Goal: Task Accomplishment & Management: Manage account settings

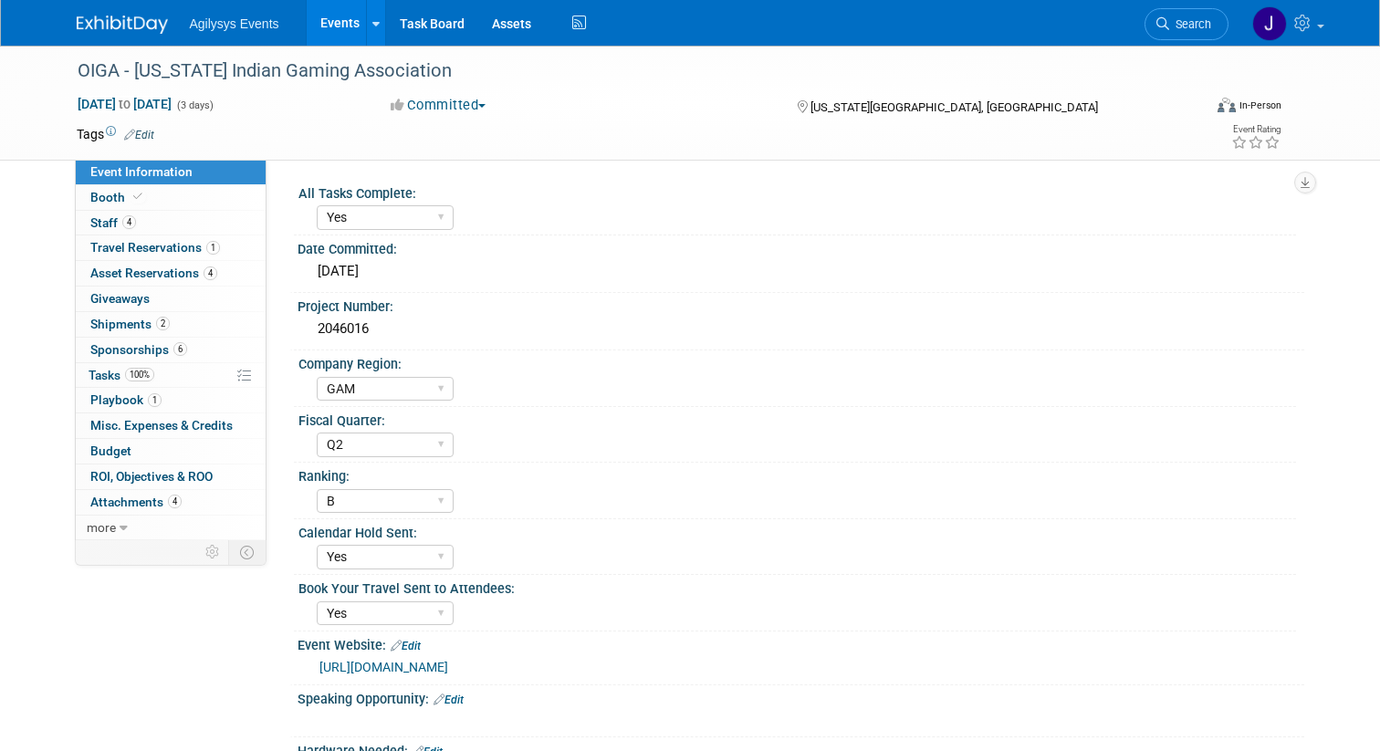
select select "Yes"
select select "GAM"
select select "Q2"
select select "B"
select select "Yes"
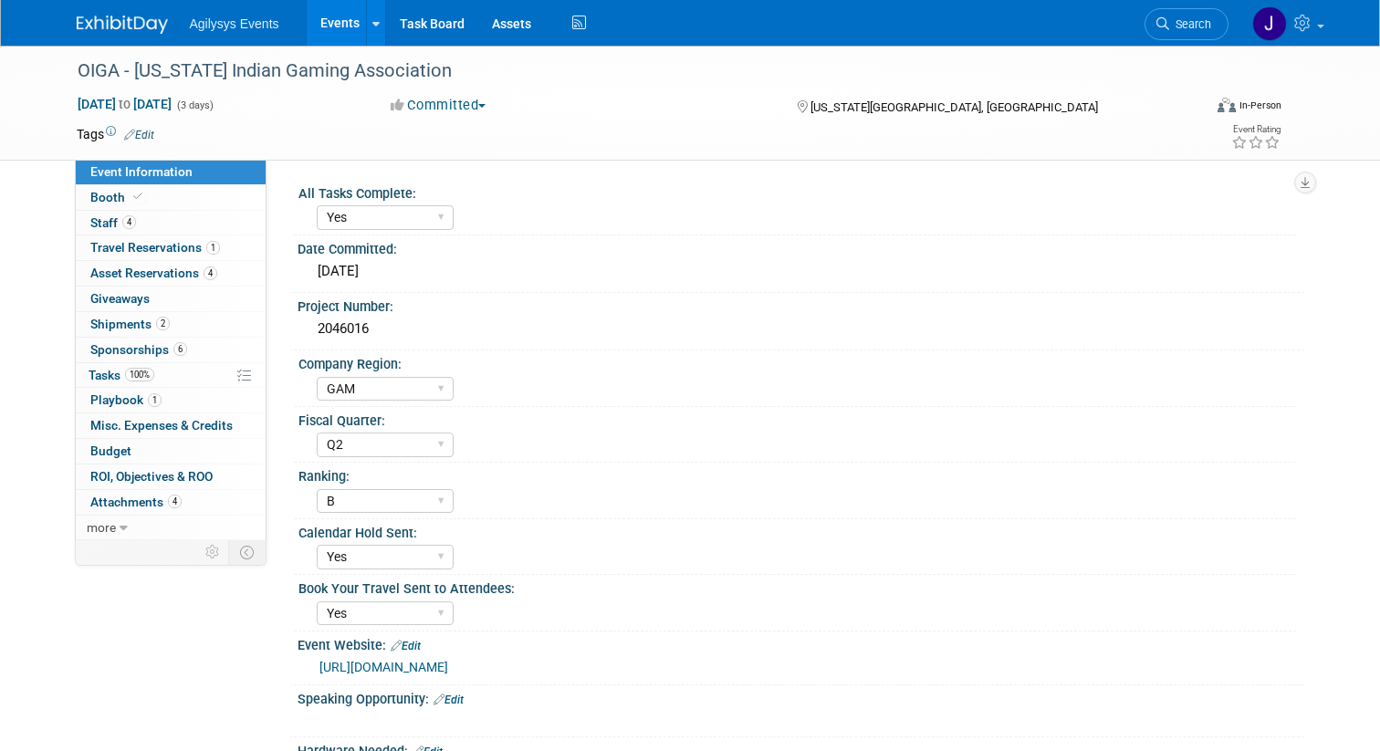
select select "Yes"
click at [235, 22] on span "Agilysys Events" at bounding box center [234, 23] width 89 height 15
click at [341, 37] on link "Events" at bounding box center [340, 23] width 67 height 46
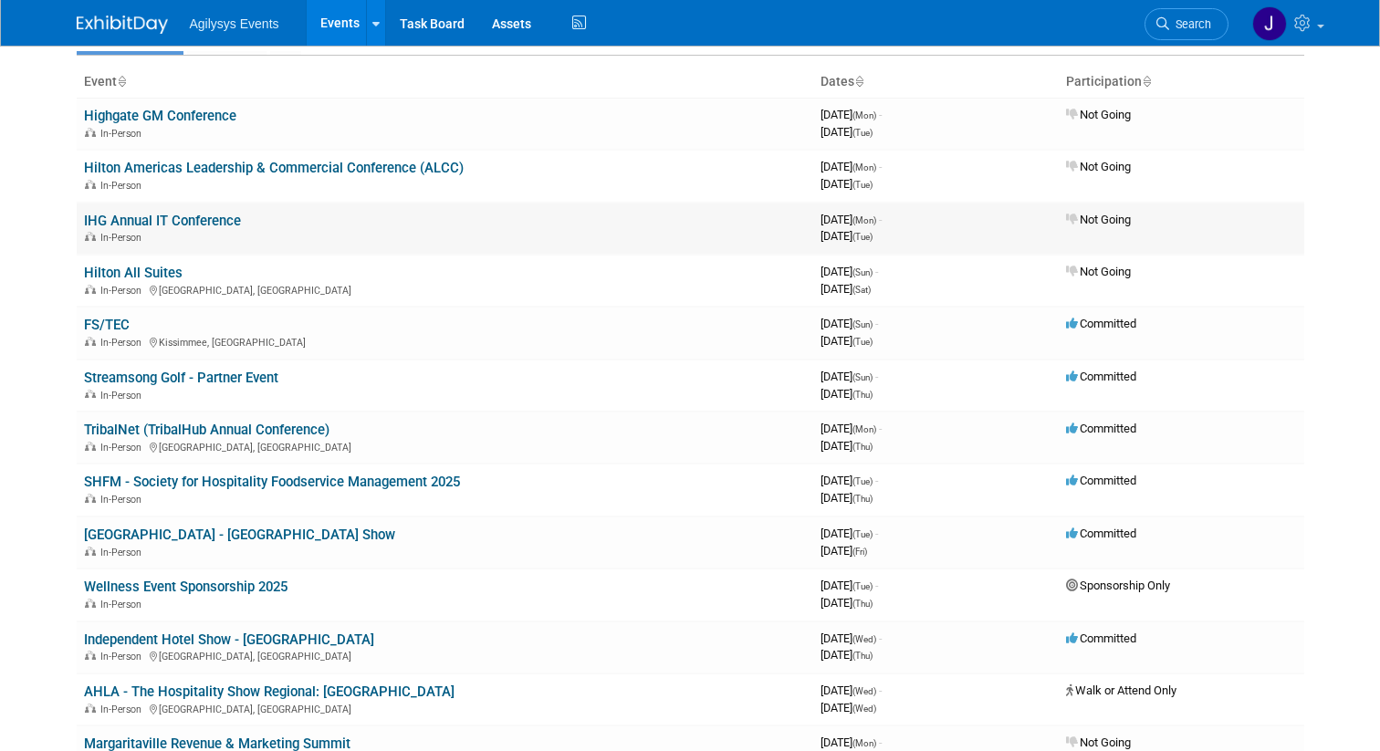
scroll to position [104, 0]
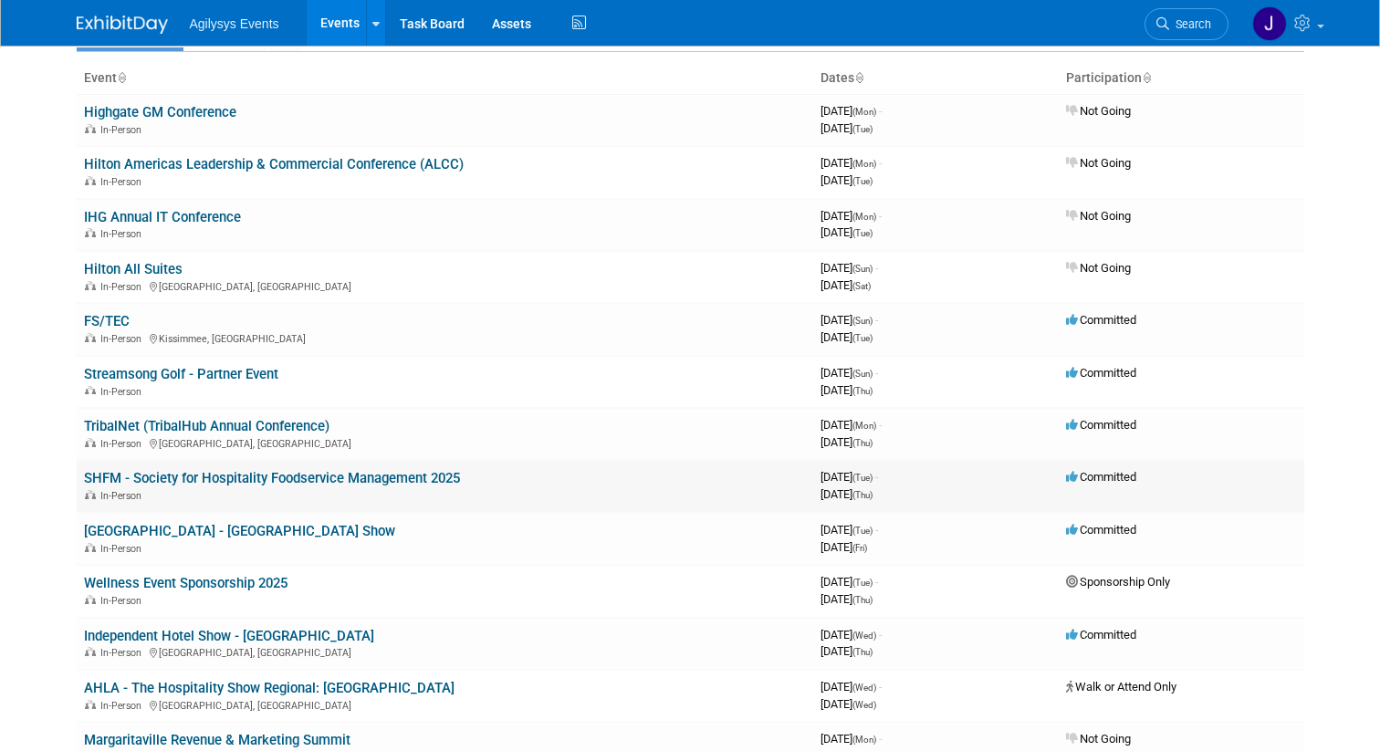
click at [446, 479] on link "SHFM - Society for Hospitality Foodservice Management 2025" at bounding box center [272, 478] width 376 height 16
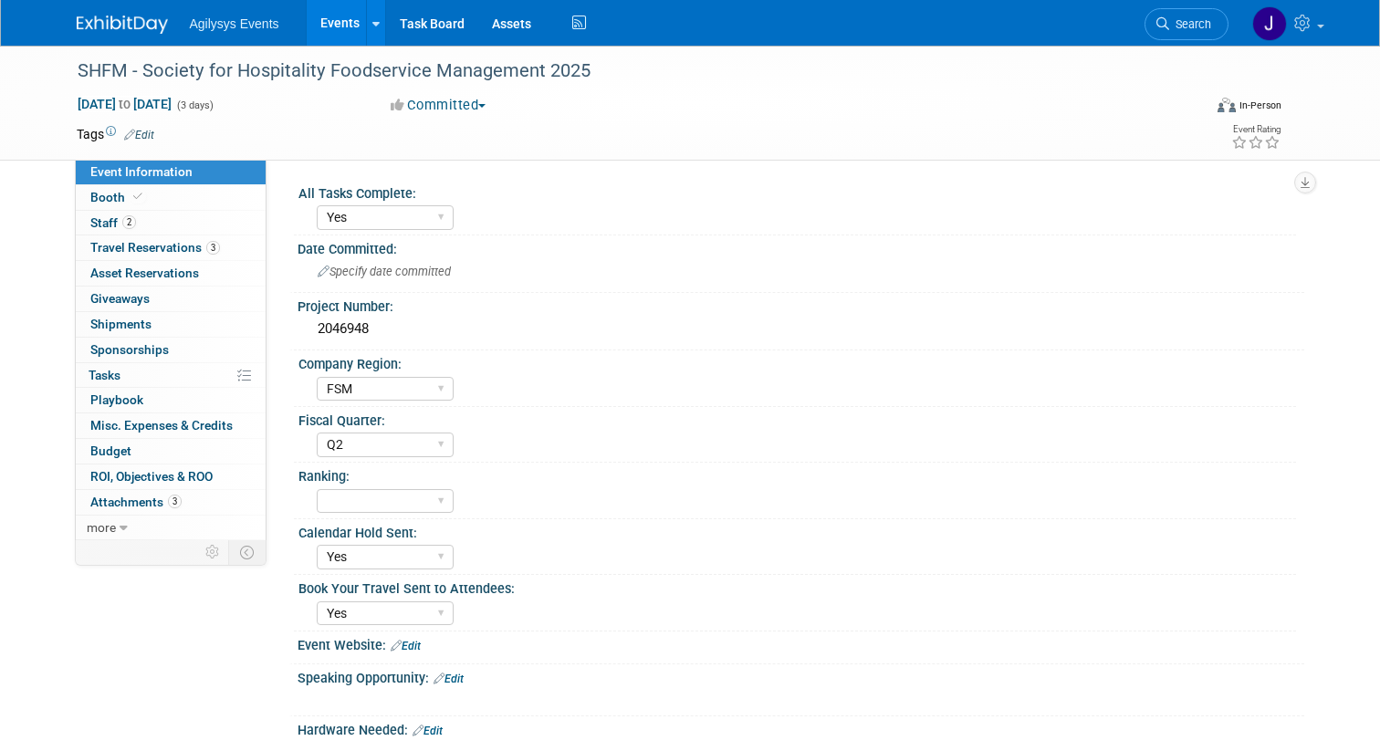
select select "Yes"
select select "FSM"
select select "Q2"
select select "Yes"
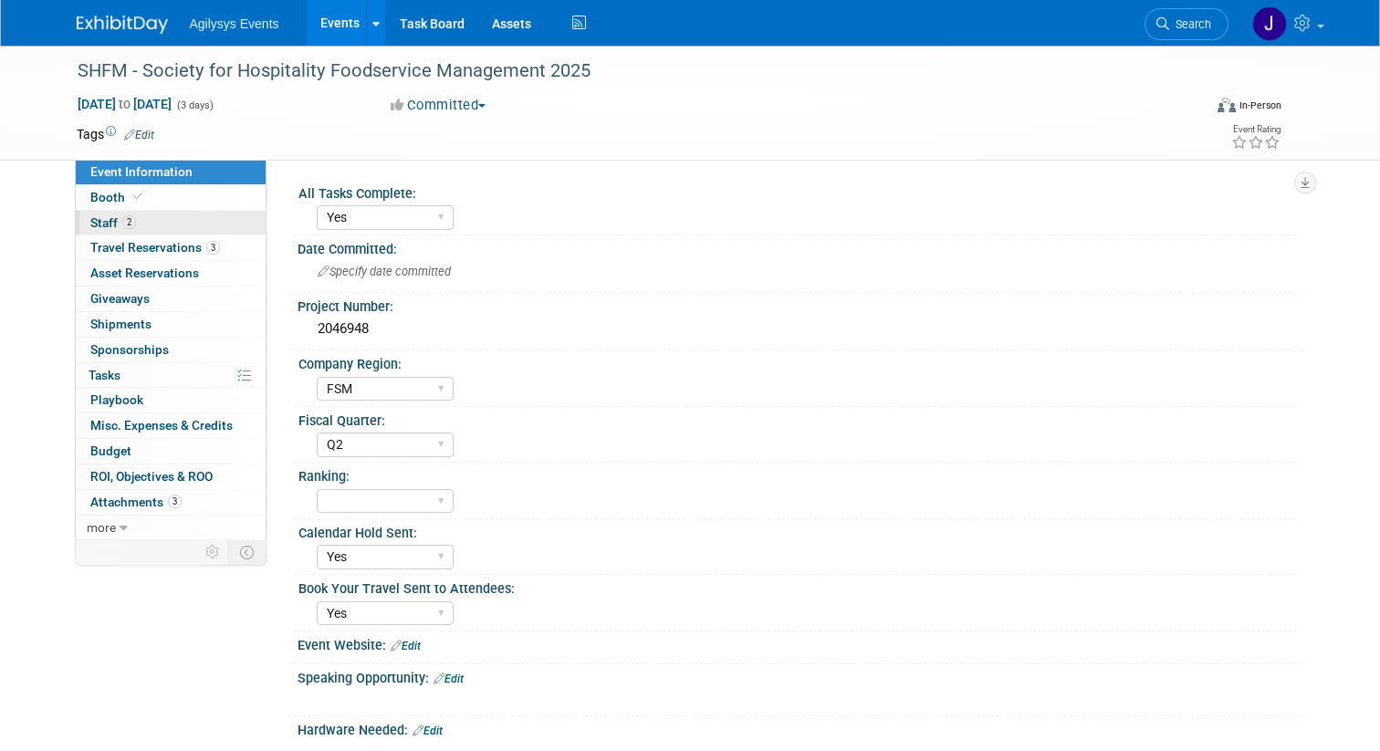
click at [138, 218] on link "2 Staff 2" at bounding box center [171, 223] width 190 height 25
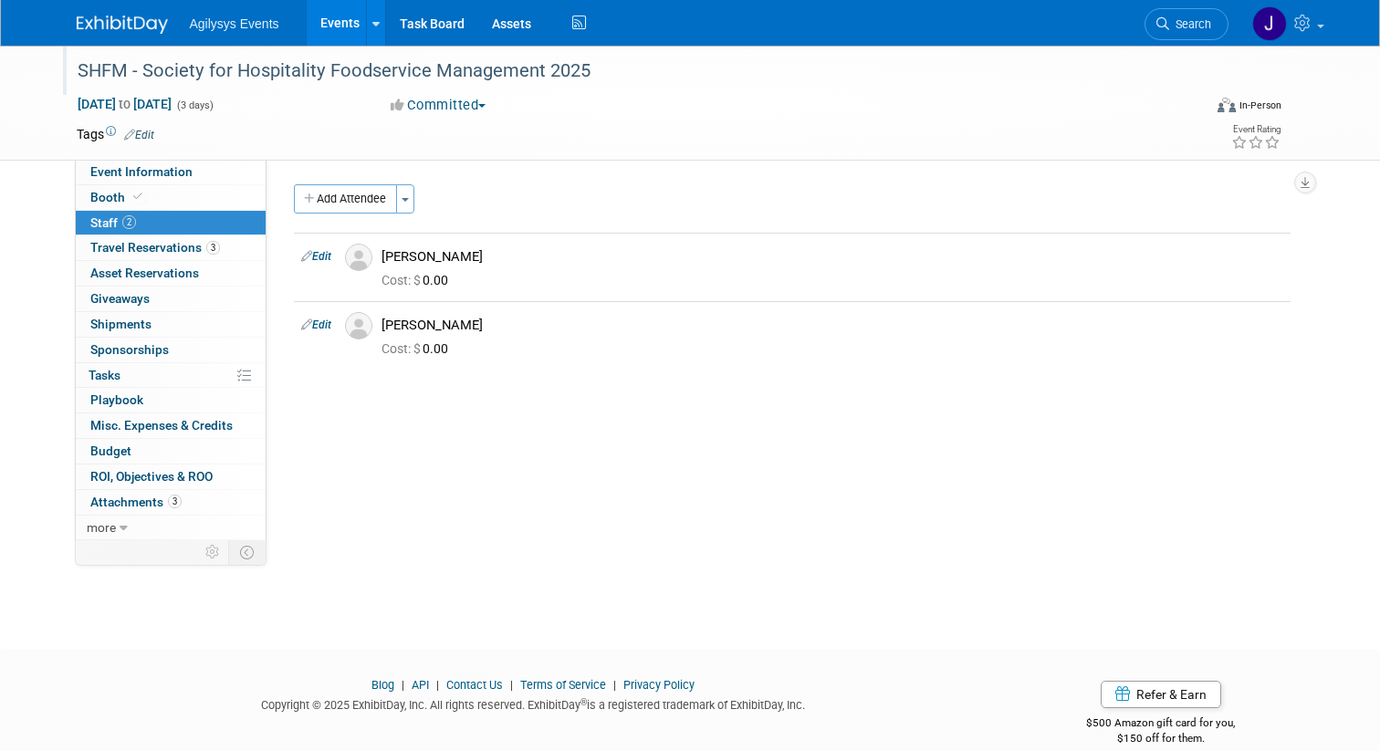
click at [371, 72] on div "SHFM - Society for Hospitality Foodservice Management 2025" at bounding box center [625, 71] width 1108 height 33
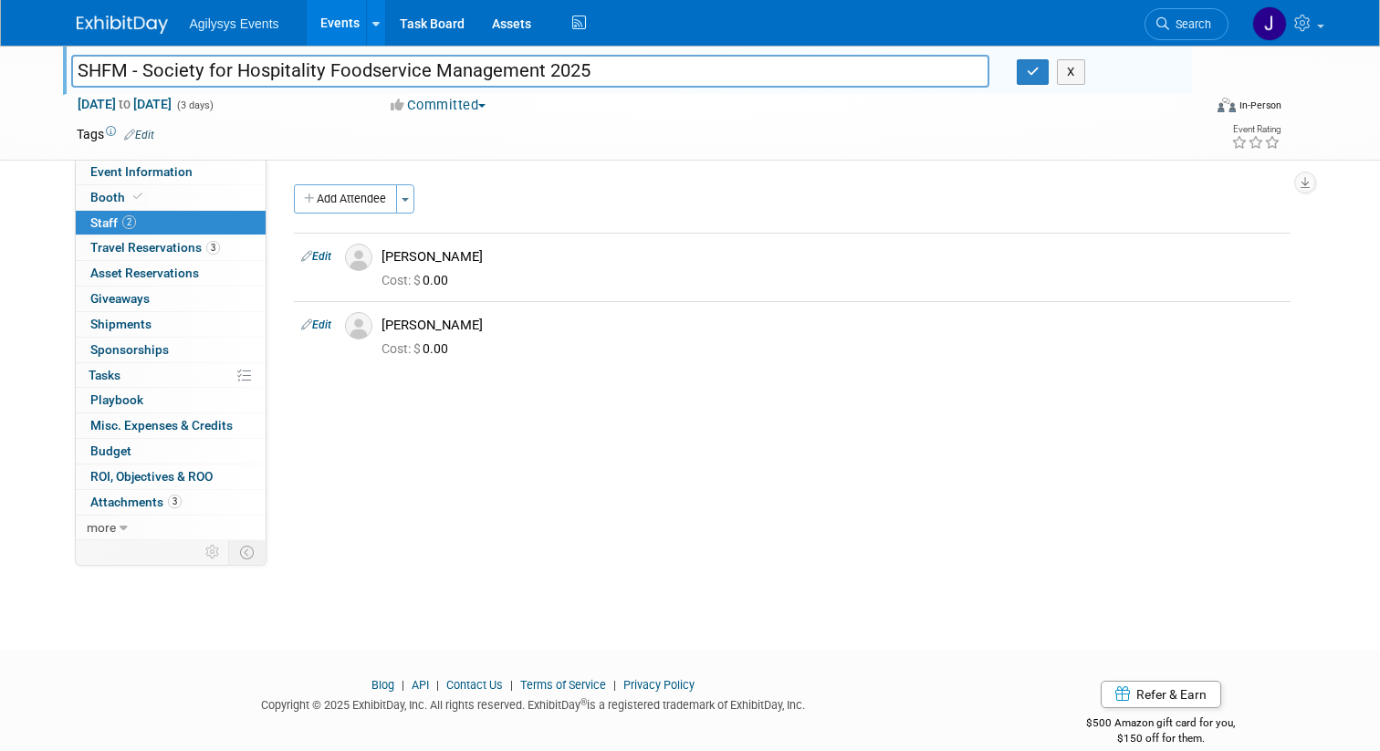
click at [371, 72] on input "SHFM - Society for Hospitality Foodservice Management 2025" at bounding box center [530, 71] width 918 height 32
click at [181, 200] on link "Booth" at bounding box center [171, 197] width 190 height 25
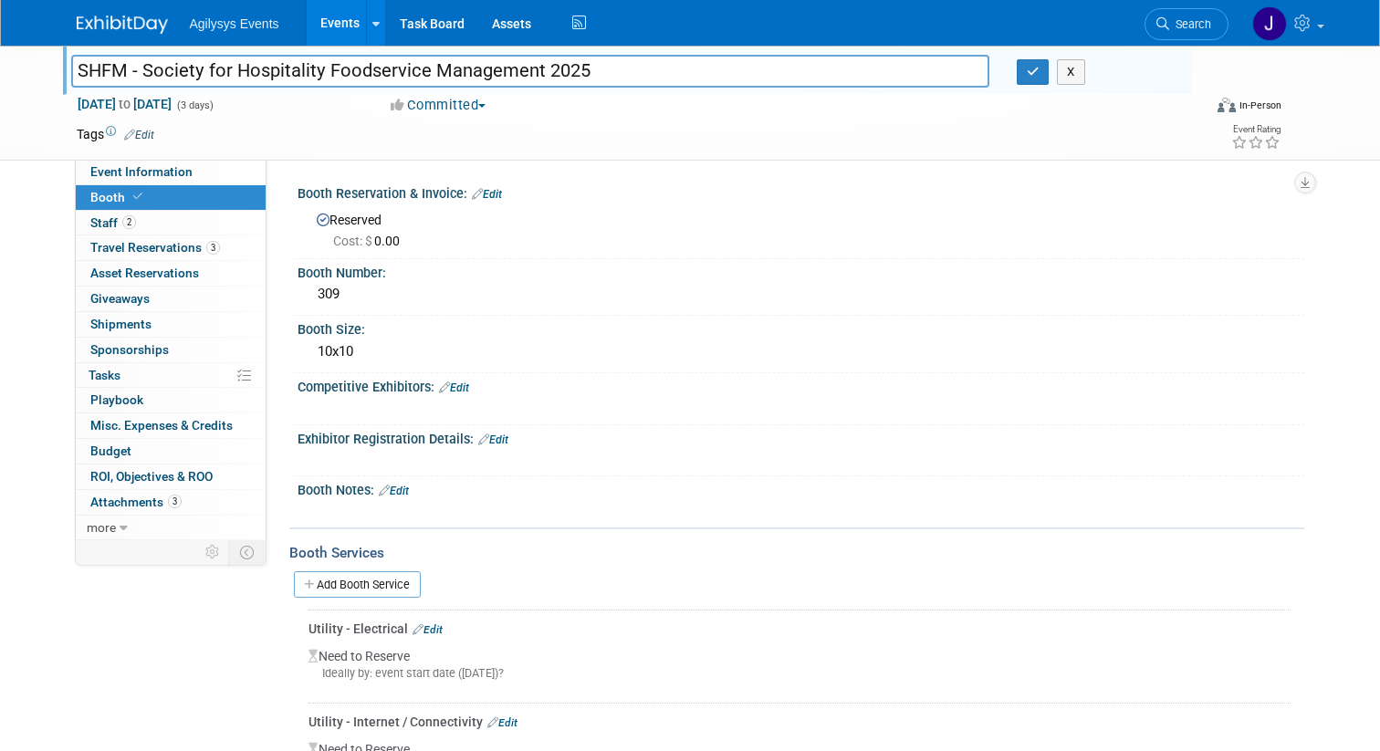
click at [339, 22] on link "Events" at bounding box center [340, 23] width 67 height 46
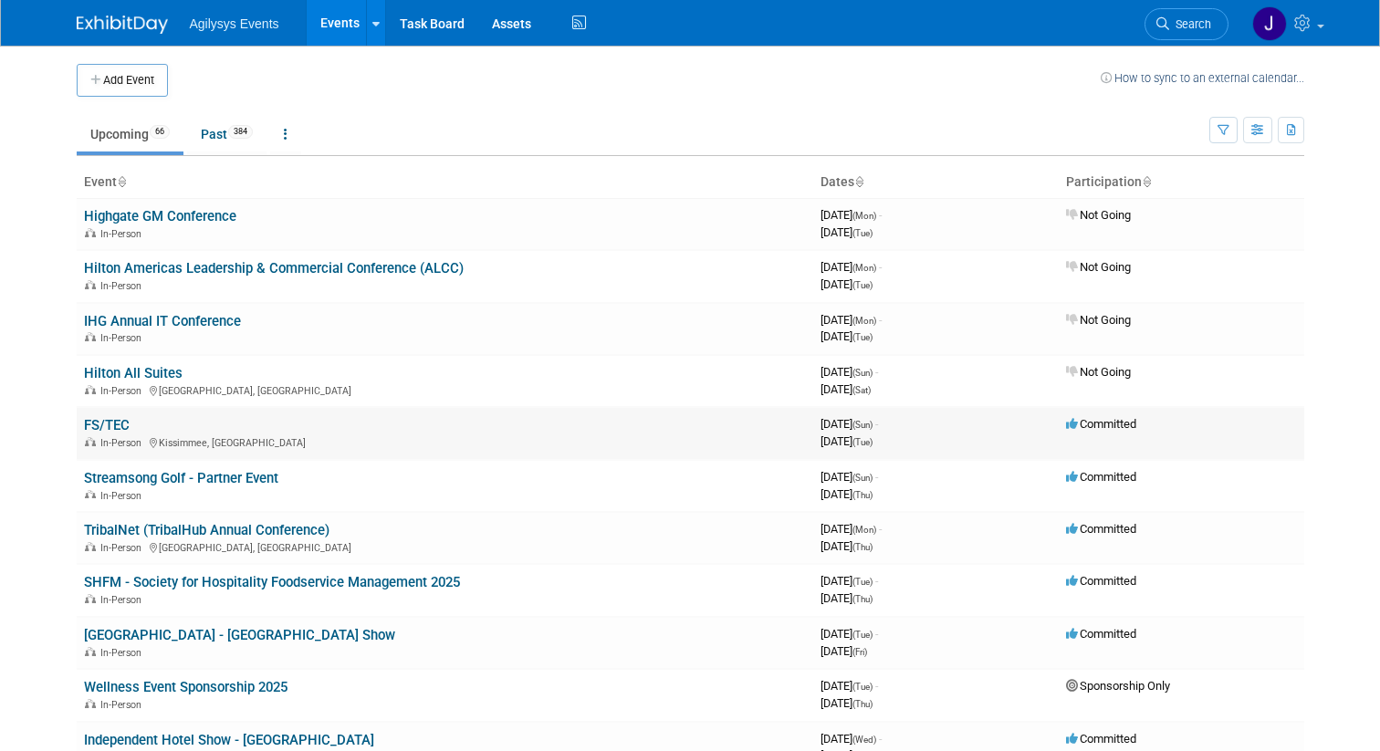
click at [113, 419] on link "FS/TEC" at bounding box center [107, 425] width 46 height 16
click at [118, 588] on link "SHFM - Society for Hospitality Foodservice Management 2025" at bounding box center [272, 582] width 376 height 16
click at [112, 578] on link "SHFM - Society for Hospitality Foodservice Management 2025" at bounding box center [272, 582] width 376 height 16
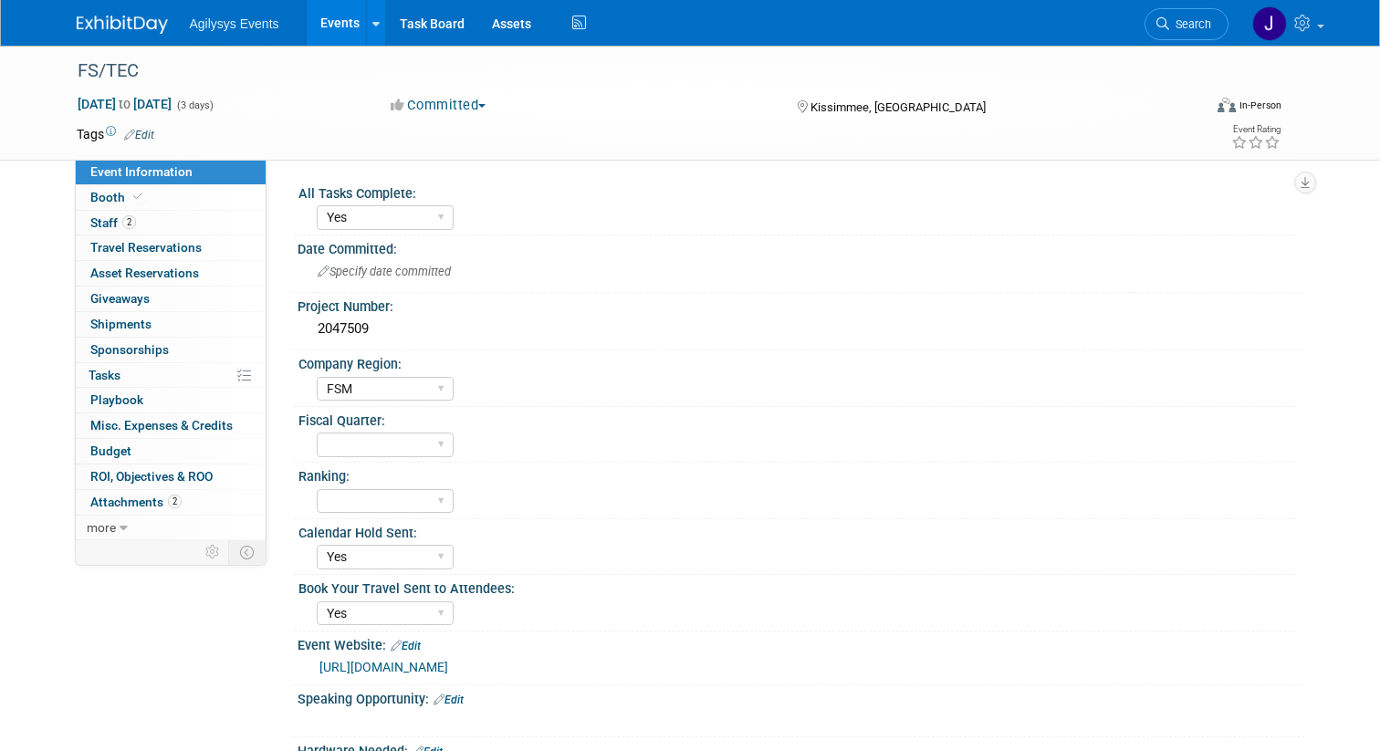
select select "Yes"
select select "FSM"
select select "Yes"
click at [152, 197] on link "Booth" at bounding box center [171, 197] width 190 height 25
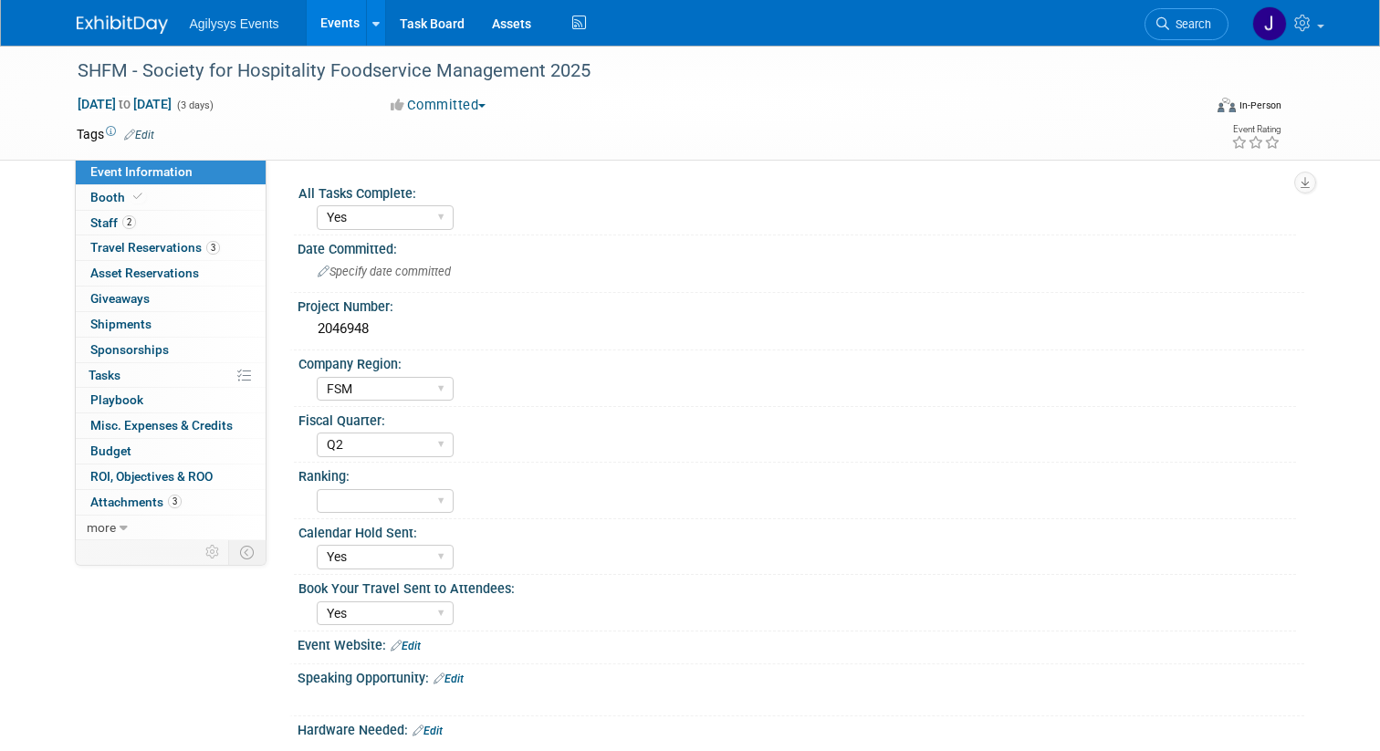
select select "Yes"
select select "FSM"
select select "Q2"
select select "Yes"
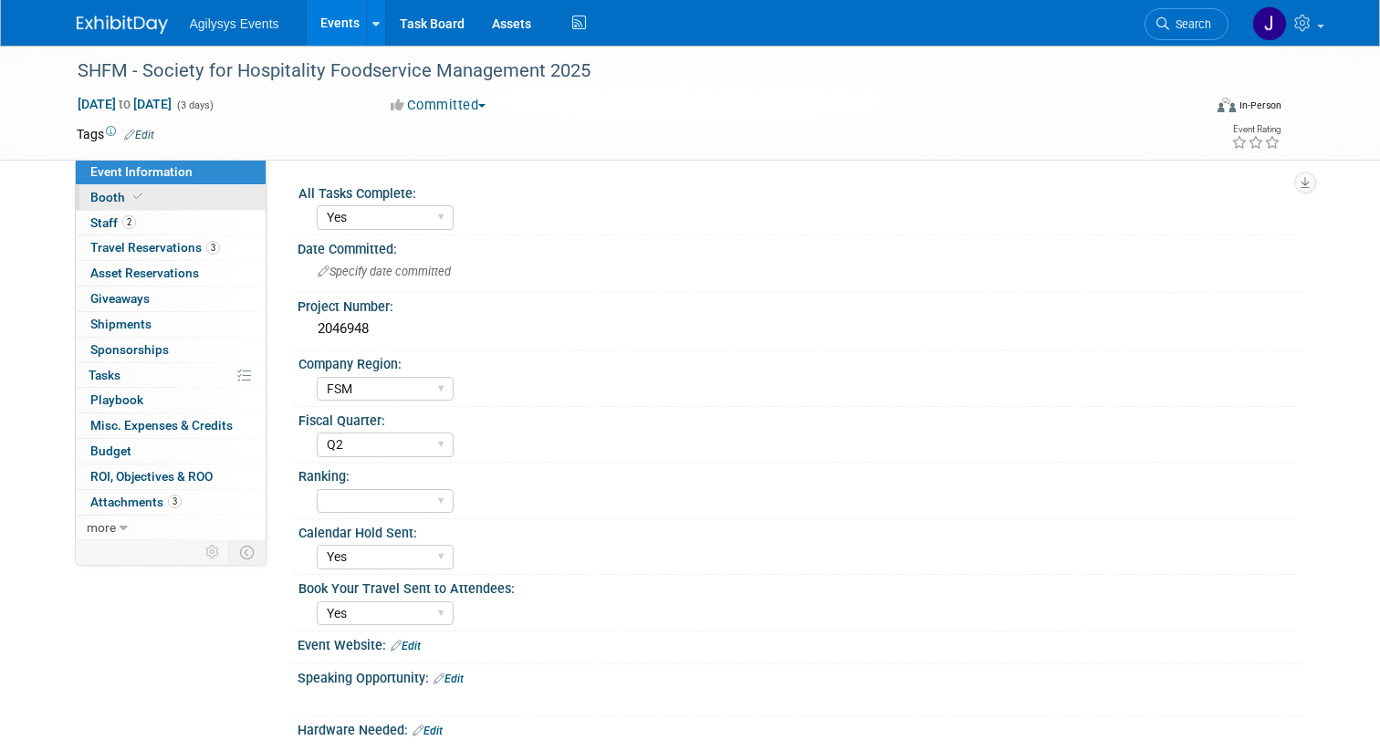
click at [151, 187] on link "Booth" at bounding box center [171, 197] width 190 height 25
select select "Yes"
select select "FSM"
select select "Q2"
select select "Yes"
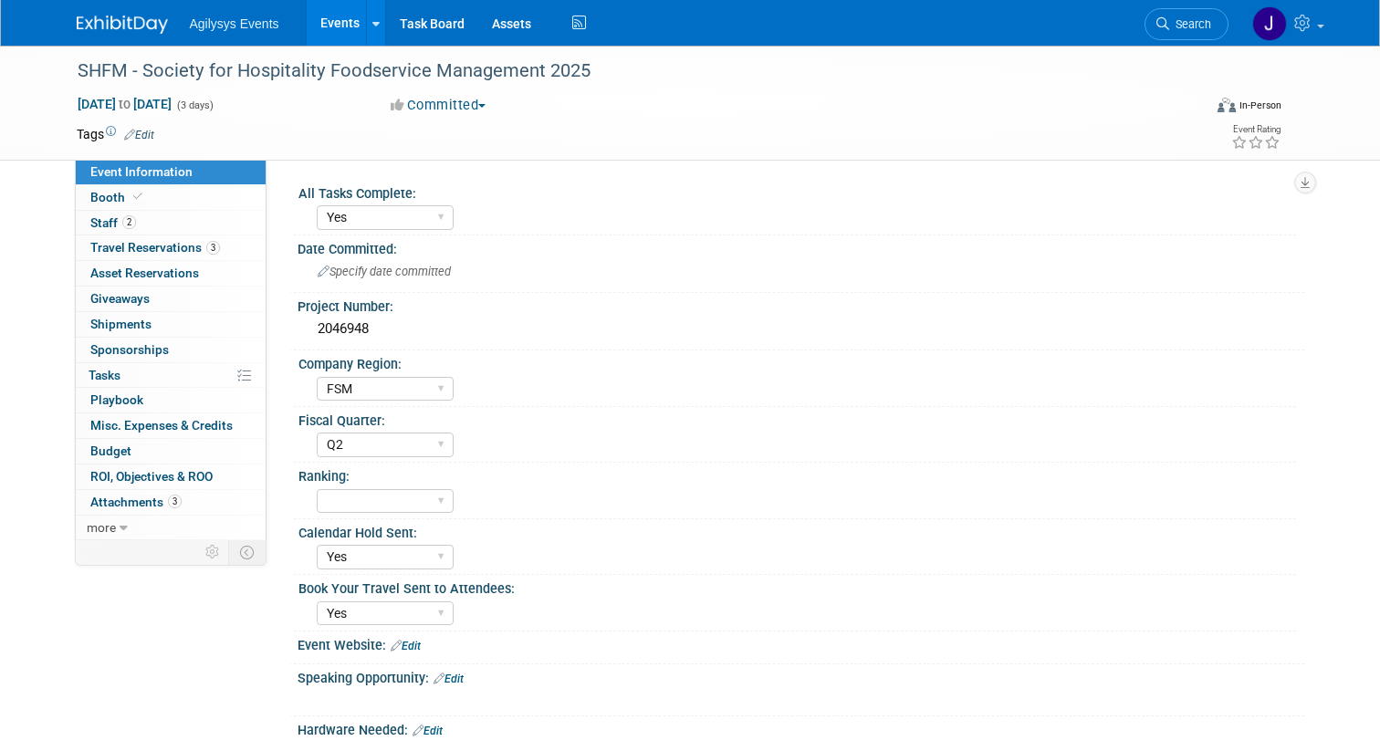
select select "Yes"
click at [104, 218] on span "Staff 2" at bounding box center [113, 222] width 46 height 15
